Goal: Task Accomplishment & Management: Complete application form

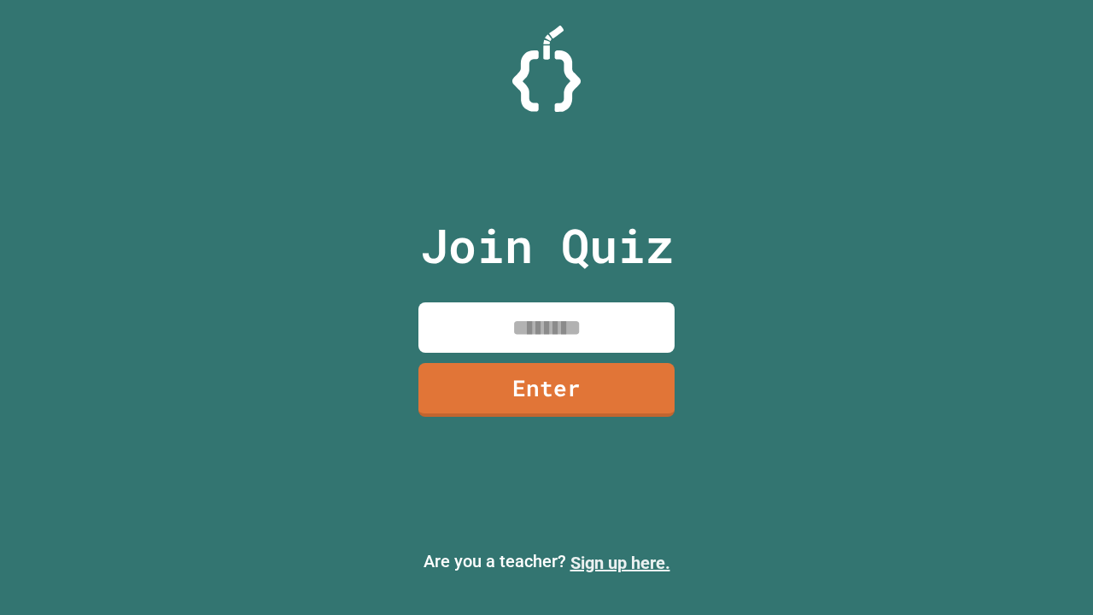
click at [620, 562] on link "Sign up here." at bounding box center [620, 562] width 100 height 20
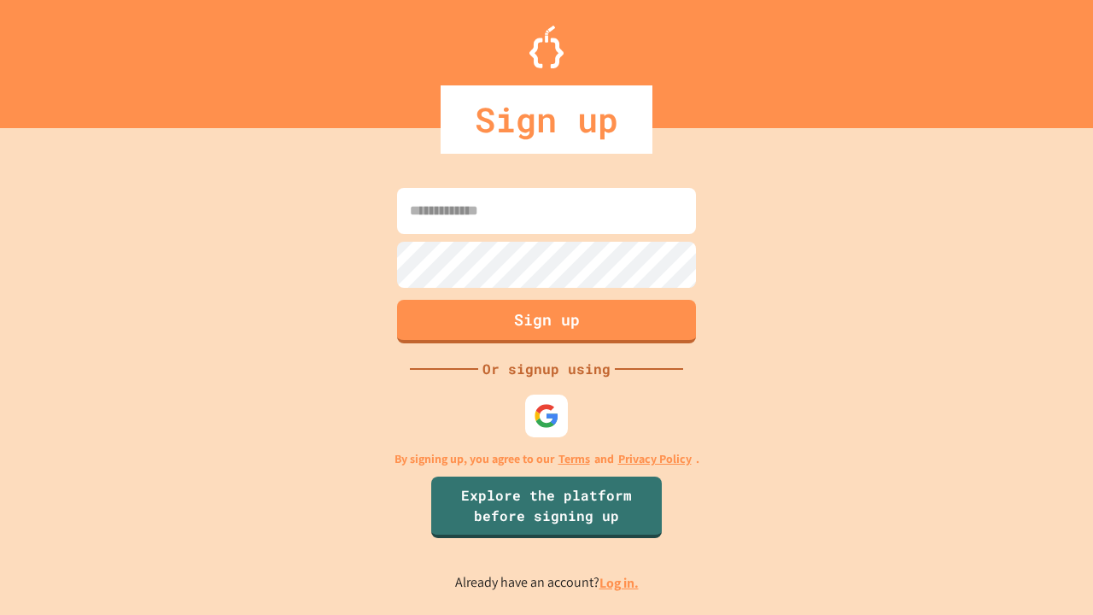
click at [620, 582] on link "Log in." at bounding box center [618, 583] width 39 height 18
